Goal: Task Accomplishment & Management: Complete application form

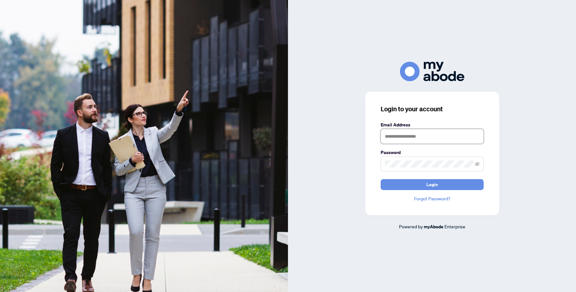
click at [415, 138] on input "text" at bounding box center [432, 136] width 103 height 15
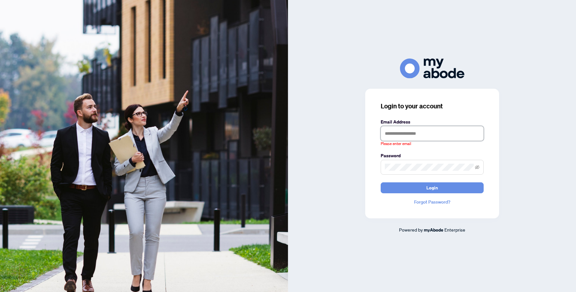
type input "**********"
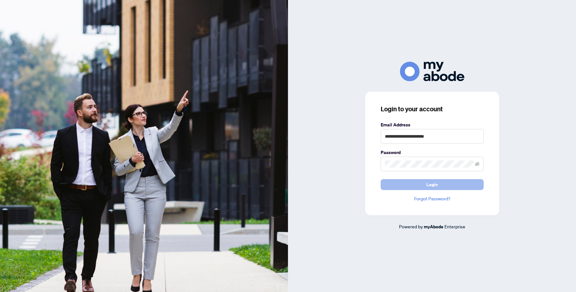
click at [441, 179] on form "**********" at bounding box center [432, 155] width 103 height 69
click at [438, 188] on button "Login" at bounding box center [432, 184] width 103 height 11
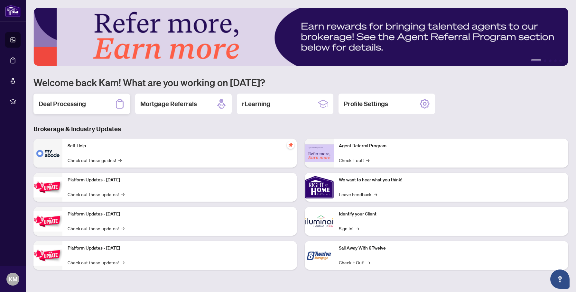
click at [92, 107] on div "Deal Processing" at bounding box center [81, 104] width 97 height 21
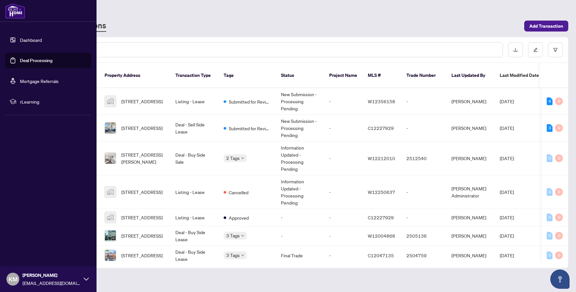
click at [30, 61] on link "Deal Processing" at bounding box center [36, 61] width 33 height 6
click at [34, 39] on link "Dashboard" at bounding box center [31, 40] width 22 height 6
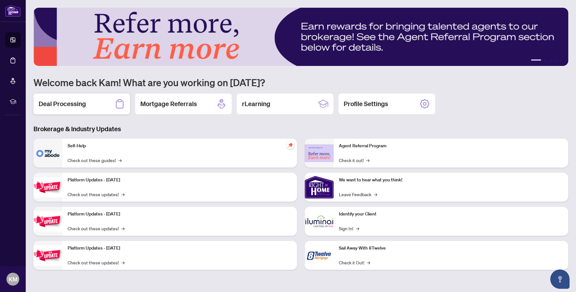
click at [109, 105] on div "Deal Processing" at bounding box center [81, 104] width 97 height 21
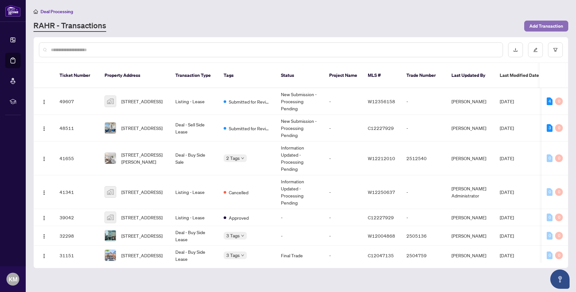
click at [545, 26] on span "Add Transaction" at bounding box center [546, 26] width 34 height 10
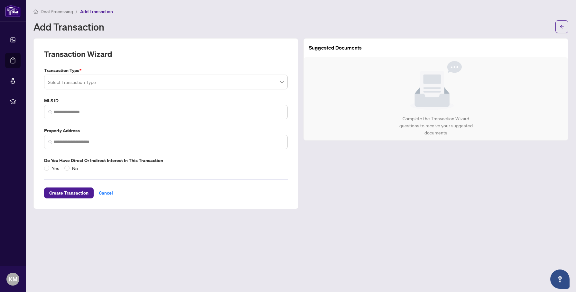
click at [133, 96] on div "Transaction Type * Select Transaction Type MLS ID Property Address Do you have …" at bounding box center [166, 119] width 249 height 105
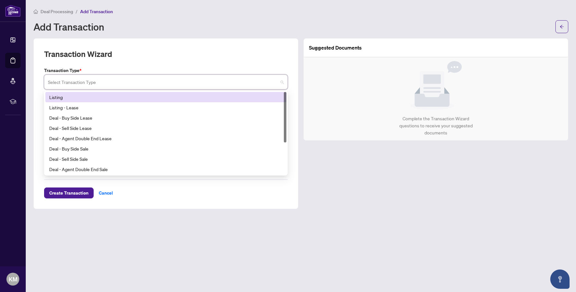
click at [129, 88] on input "search" at bounding box center [163, 83] width 230 height 14
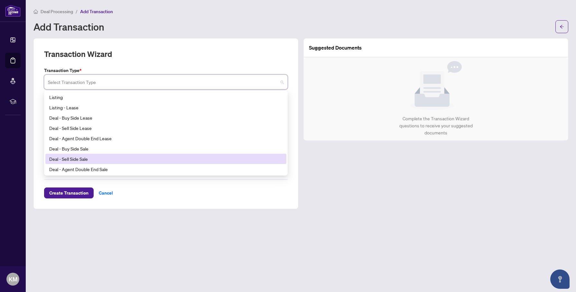
click at [119, 158] on div "Deal - Sell Side Sale" at bounding box center [165, 158] width 233 height 7
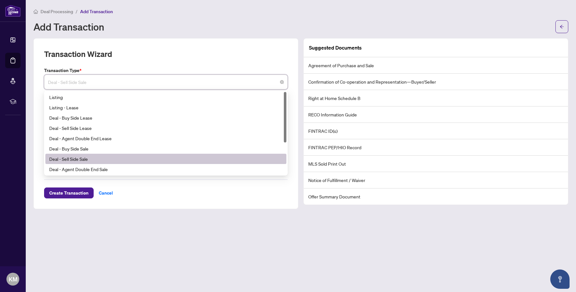
click at [267, 84] on span "Deal - Sell Side Sale" at bounding box center [166, 82] width 236 height 12
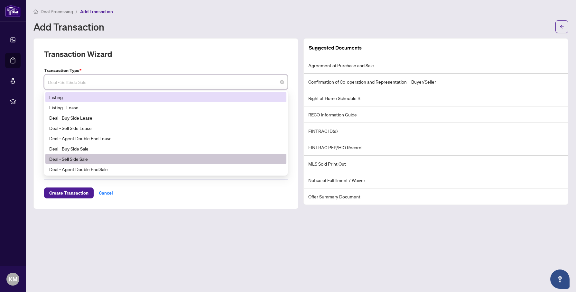
click at [68, 97] on div "Listing" at bounding box center [165, 97] width 233 height 7
